Goal: Information Seeking & Learning: Stay updated

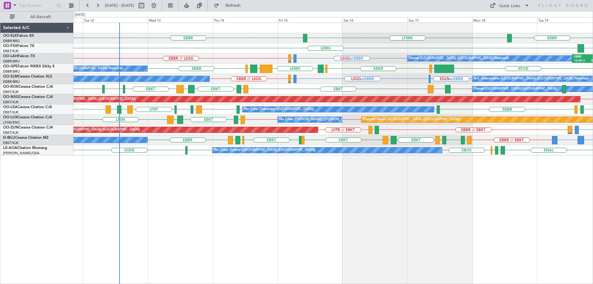
click at [145, 130] on div "EBBR LFMN [GEOGRAPHIC_DATA] EBKT [GEOGRAPHIC_DATA] LSGG or EBBR LIRS or EBBR EB…" at bounding box center [334, 89] width 520 height 133
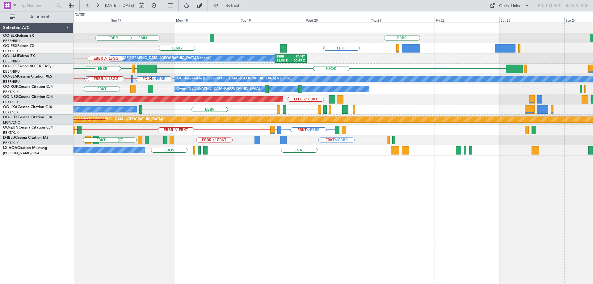
click at [164, 132] on div "EBBR // EBKT EBKT or EBBR LFMD or [GEOGRAPHIC_DATA] LFRQ LFPB // EBKT Unplanned…" at bounding box center [334, 130] width 520 height 10
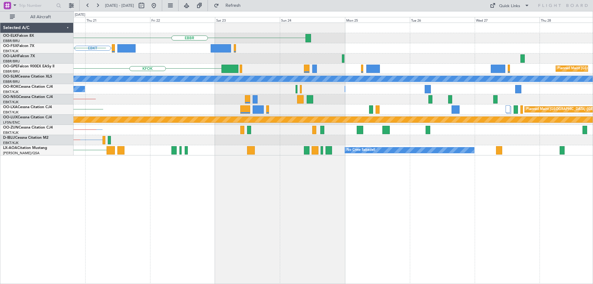
click at [205, 123] on div "EBBR EBKT [GEOGRAPHIC_DATA] EBBR 13:00 Z KVNY 00:45 Z Owner [GEOGRAPHIC_DATA] (…" at bounding box center [334, 89] width 520 height 133
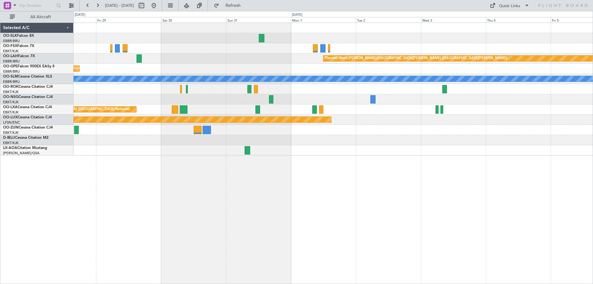
click at [196, 112] on div "Planned Maint [PERSON_NAME]-[GEOGRAPHIC_DATA][PERSON_NAME] ([GEOGRAPHIC_DATA][P…" at bounding box center [334, 89] width 520 height 133
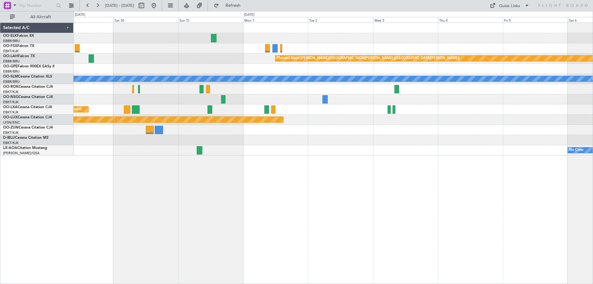
click at [103, 125] on div "Planned Maint Kortrijk-[GEOGRAPHIC_DATA] Planned Maint [GEOGRAPHIC_DATA]-[GEOGR…" at bounding box center [334, 89] width 520 height 133
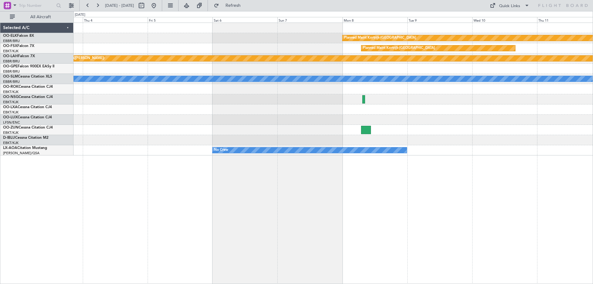
click at [120, 120] on div "Planned Maint Kortrijk-[GEOGRAPHIC_DATA] Planned Maint [GEOGRAPHIC_DATA]-[GEOGR…" at bounding box center [334, 89] width 520 height 133
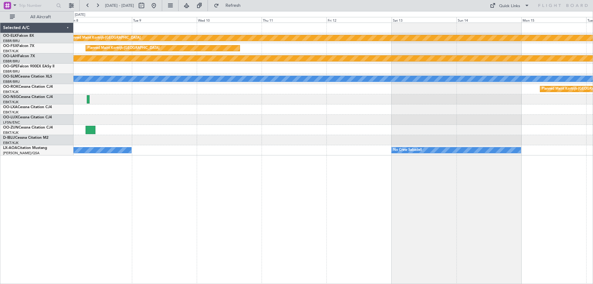
click at [211, 114] on div "Planned Maint Kortrijk-[GEOGRAPHIC_DATA] Planned Maint [GEOGRAPHIC_DATA]-[GEOGR…" at bounding box center [334, 89] width 520 height 133
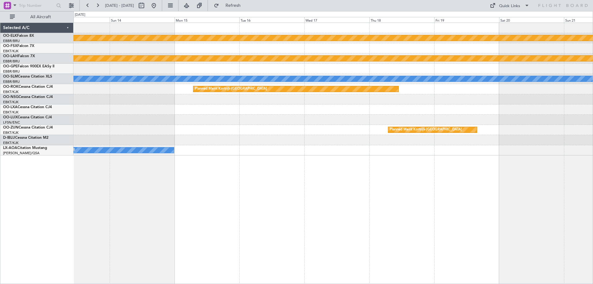
click at [199, 125] on div "Planned Maint Kortrijk-[GEOGRAPHIC_DATA] Planned [GEOGRAPHIC_DATA][PERSON_NAME]…" at bounding box center [334, 89] width 520 height 133
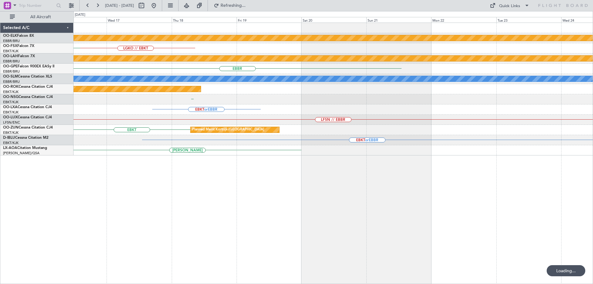
click at [373, 135] on div "Planned Maint Kortrijk-[GEOGRAPHIC_DATA] LGKO // EBKT EBKT Planned [GEOGRAPHIC_…" at bounding box center [334, 89] width 520 height 133
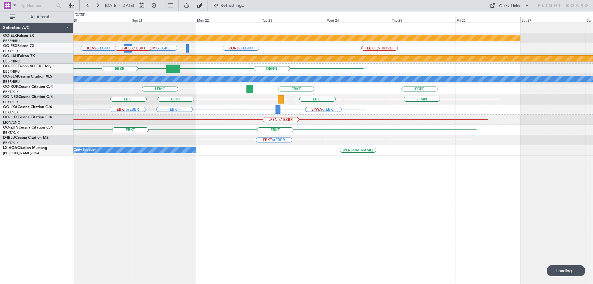
click at [227, 146] on div "Planned Maint Kortrijk-[GEOGRAPHIC_DATA] KORD or LGKO KCMI or LGKO KLAS or LGKO…" at bounding box center [334, 89] width 520 height 133
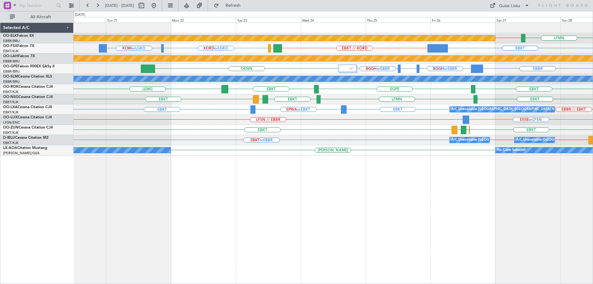
click at [362, 138] on div "LFMN EBKT // EBBR Planned Maint [GEOGRAPHIC_DATA]-[GEOGRAPHIC_DATA] KORD or LGK…" at bounding box center [334, 89] width 520 height 133
click at [555, 131] on div "EBKT EBKT EBOS [PERSON_NAME] Planned Maint [GEOGRAPHIC_DATA]-[GEOGRAPHIC_DATA]" at bounding box center [334, 130] width 520 height 10
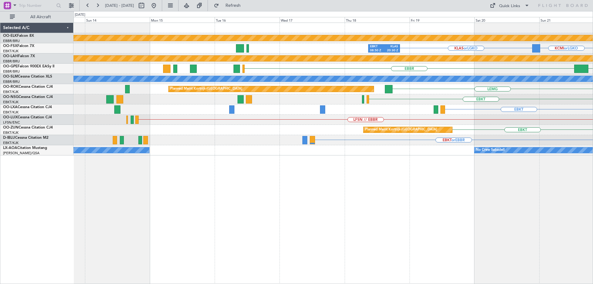
click at [545, 119] on div "LFSN // EBBR" at bounding box center [334, 120] width 520 height 10
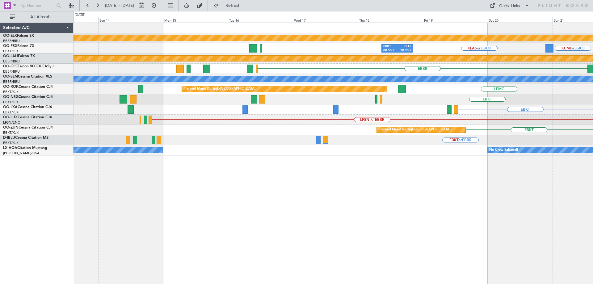
click at [460, 109] on div "Planned Maint Kortrijk-[GEOGRAPHIC_DATA] KCMI or LGKO KLAS or LGKO EBKT 08:50 Z…" at bounding box center [334, 89] width 520 height 133
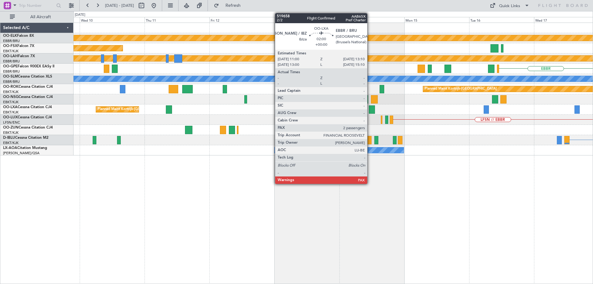
click at [439, 119] on div "Planned Maint Kortrijk-[GEOGRAPHIC_DATA] Planned Maint [GEOGRAPHIC_DATA]-[GEOGR…" at bounding box center [334, 89] width 520 height 133
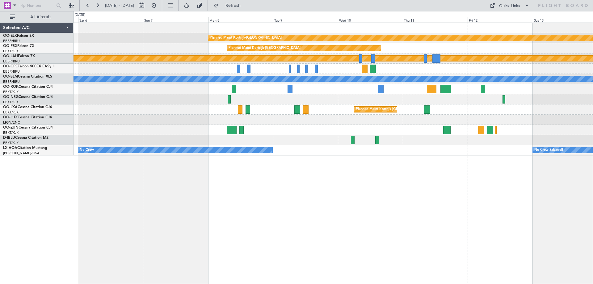
click at [477, 106] on div "Planned Maint Kortrijk-[GEOGRAPHIC_DATA]" at bounding box center [334, 109] width 520 height 10
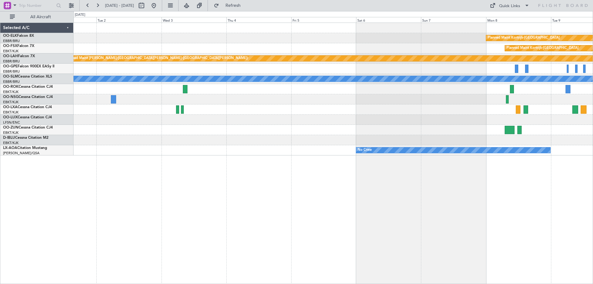
click at [410, 110] on div "Planned Maint Kortrijk-[GEOGRAPHIC_DATA] Planned Maint [GEOGRAPHIC_DATA]-[GEOGR…" at bounding box center [334, 89] width 520 height 133
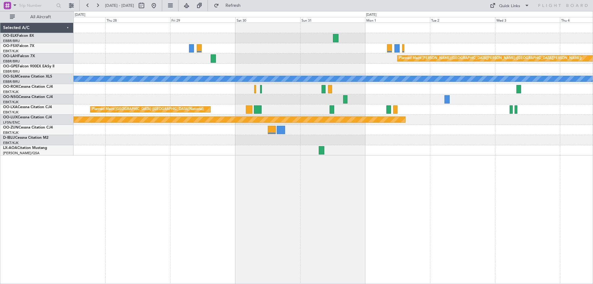
click at [372, 108] on div "Planned Maint [GEOGRAPHIC_DATA] ([GEOGRAPHIC_DATA] National)" at bounding box center [334, 109] width 520 height 10
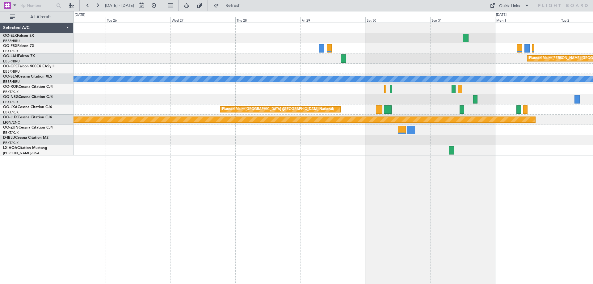
click at [374, 107] on div "Planned Maint [GEOGRAPHIC_DATA] ([GEOGRAPHIC_DATA] National)" at bounding box center [334, 109] width 520 height 10
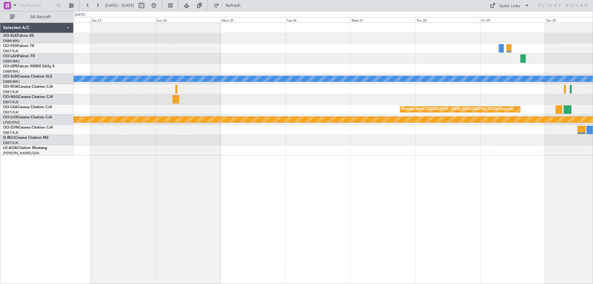
click at [420, 104] on div "Planned Maint [PERSON_NAME]-[GEOGRAPHIC_DATA][PERSON_NAME] ([GEOGRAPHIC_DATA][P…" at bounding box center [334, 89] width 520 height 133
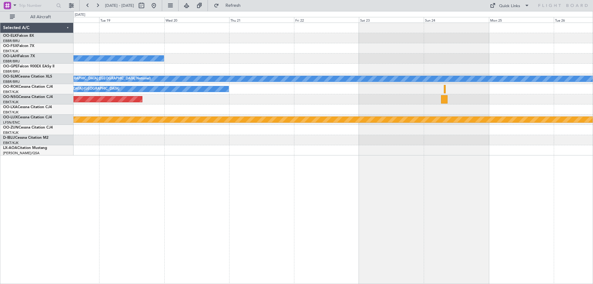
click at [387, 99] on div "Planned Maint [GEOGRAPHIC_DATA] ([GEOGRAPHIC_DATA])" at bounding box center [334, 99] width 520 height 10
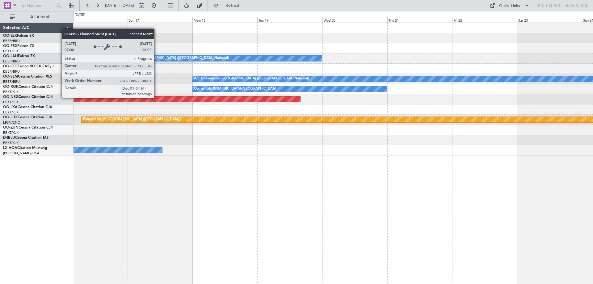
click at [300, 101] on div "Planned Maint [GEOGRAPHIC_DATA] ([GEOGRAPHIC_DATA])" at bounding box center [29, 99] width 544 height 6
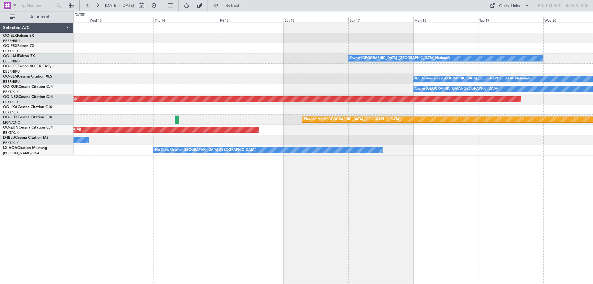
click at [363, 100] on div "Planned Maint [GEOGRAPHIC_DATA] ([GEOGRAPHIC_DATA])" at bounding box center [250, 99] width 544 height 6
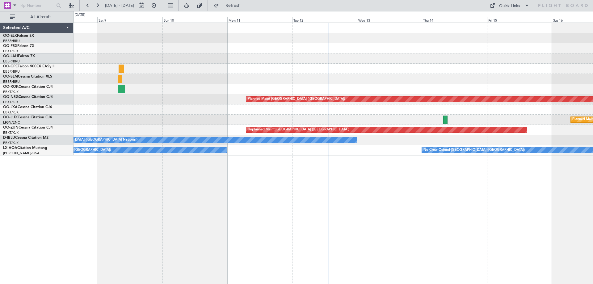
click at [335, 96] on div "Owner [GEOGRAPHIC_DATA] ([GEOGRAPHIC_DATA] National) A/C Unavailable [GEOGRAPHI…" at bounding box center [334, 89] width 520 height 133
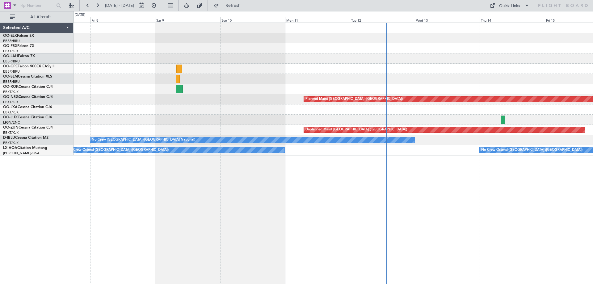
click at [170, 92] on div "Owner [GEOGRAPHIC_DATA] ([GEOGRAPHIC_DATA] National) Planned Maint [GEOGRAPHIC_…" at bounding box center [334, 89] width 520 height 133
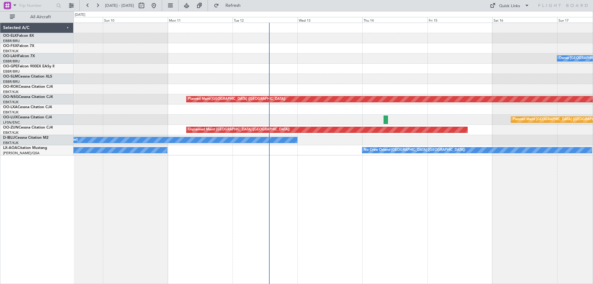
click at [337, 94] on div "Owner [GEOGRAPHIC_DATA]-[GEOGRAPHIC_DATA]" at bounding box center [334, 89] width 520 height 10
